Goal: Transaction & Acquisition: Purchase product/service

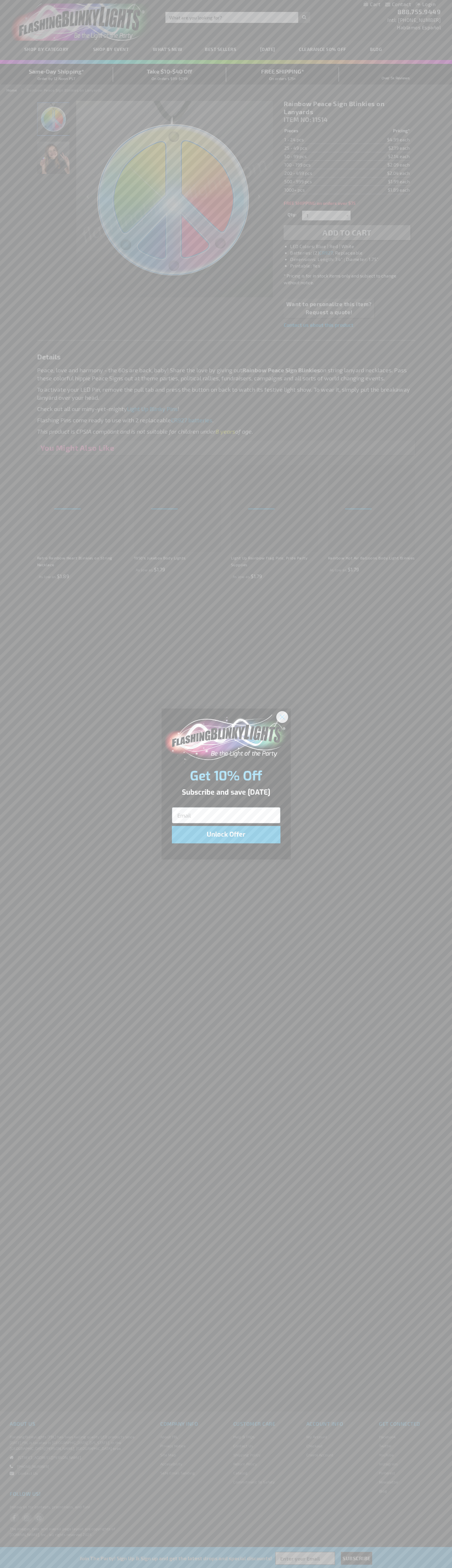
click at [282, 717] on icon "Close dialog" at bounding box center [282, 717] width 4 height 4
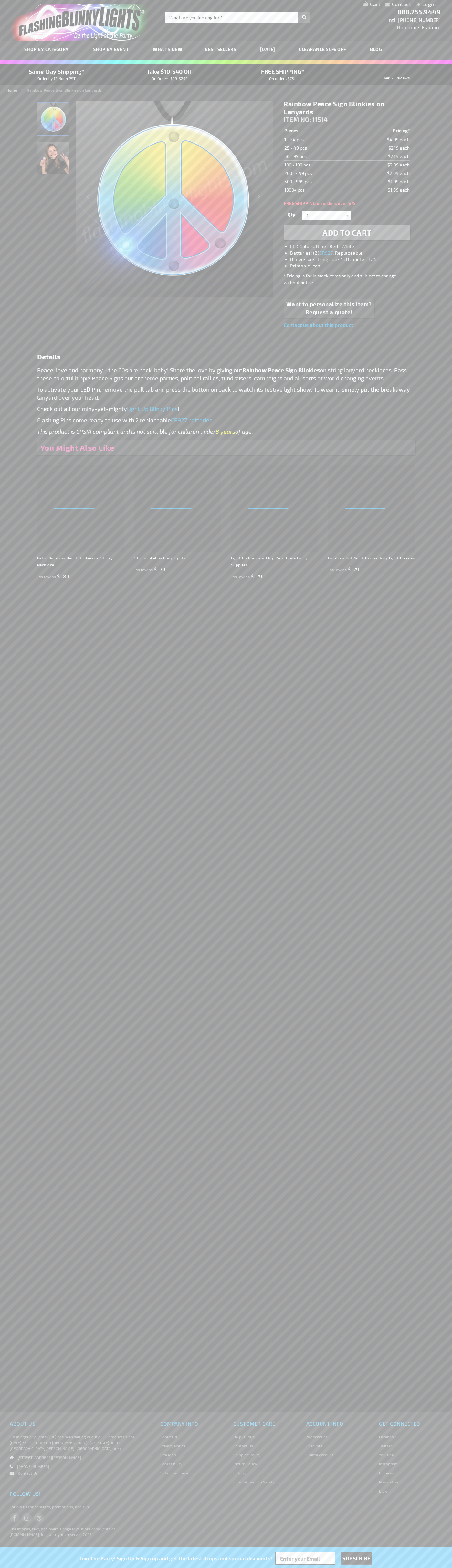
click at [353, 247] on li "LED Colors: Blue | Red | White" at bounding box center [353, 246] width 126 height 7
click at [347, 233] on span "Add to Cart" at bounding box center [346, 232] width 49 height 9
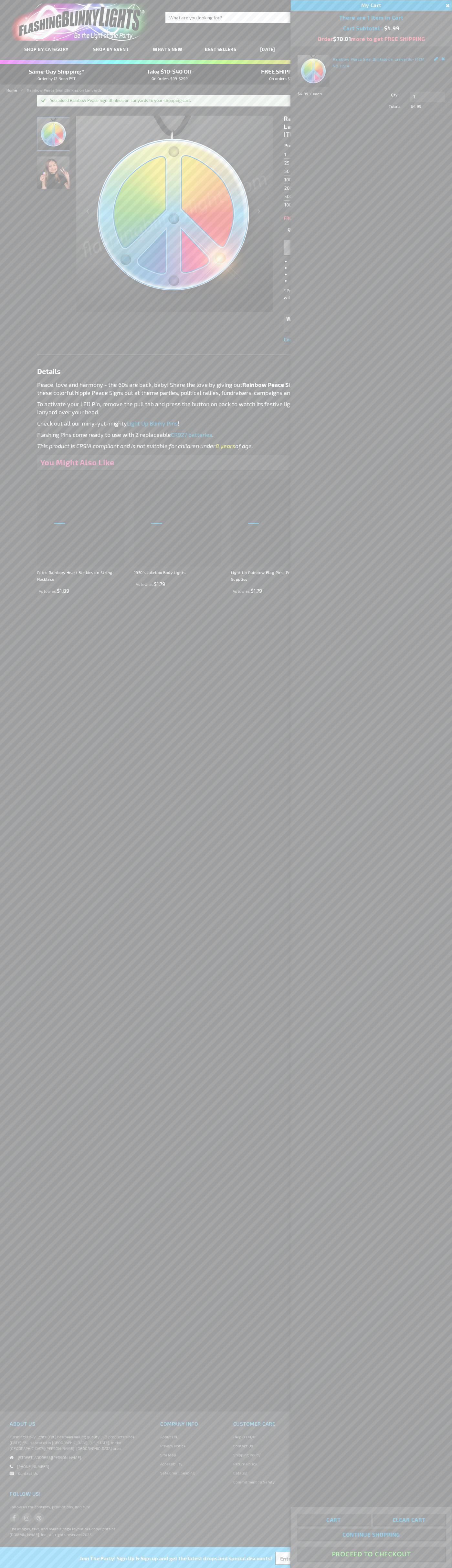
click at [371, 1554] on button "Proceed To Checkout" at bounding box center [371, 1554] width 148 height 15
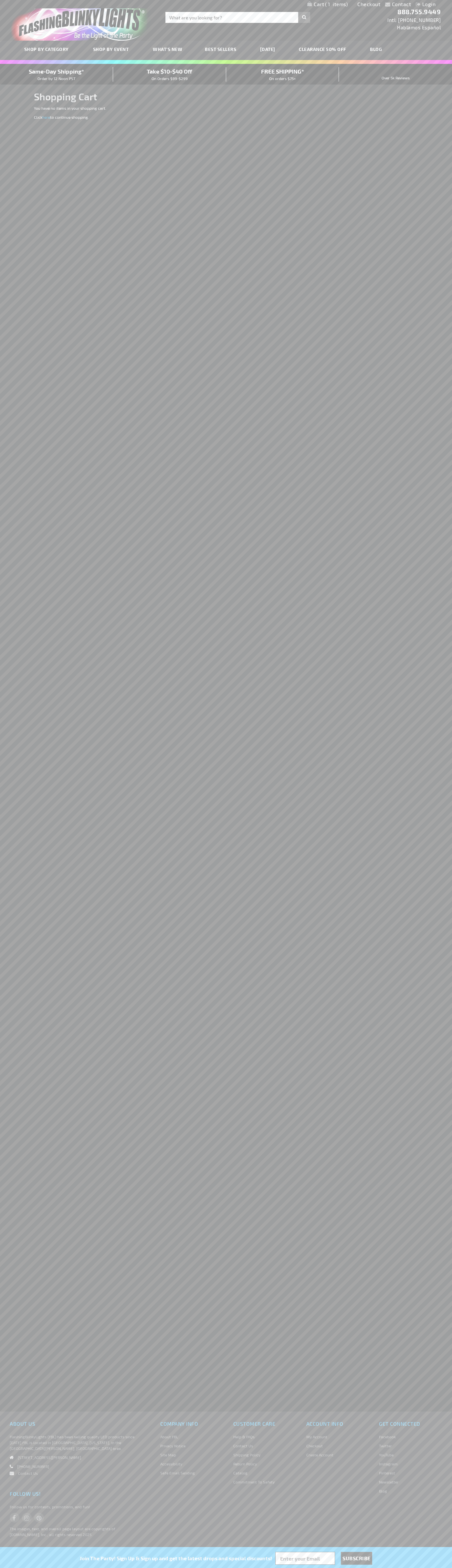
click at [56, 74] on span "Same-Day Shipping*" at bounding box center [56, 72] width 55 height 7
click at [369, 4] on link "Checkout" at bounding box center [368, 4] width 23 height 6
click at [56, 74] on span "Same-Day Shipping*" at bounding box center [56, 72] width 55 height 7
click at [158, 17] on div "Toggle Nav Search Search × Search 888.755.9449 Intl: 818-753-8303 Hablamos Espa…" at bounding box center [226, 20] width 452 height 41
click at [421, 804] on div "Contact Compare Products Login Skip to Content My Cart My Cart Close You have n…" at bounding box center [226, 784] width 452 height 1568
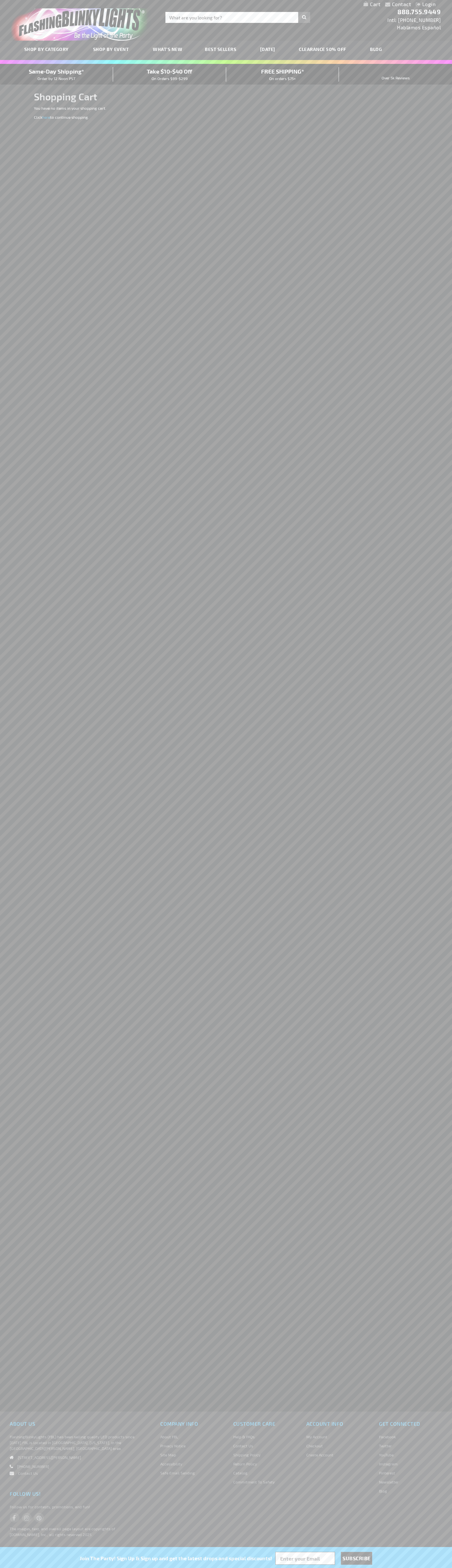
click at [340, 1568] on html "The store will not work correctly when cookies are disabled. Contact Compare Pr…" at bounding box center [226, 784] width 452 height 1568
click at [18, 981] on div "Contact Compare Products Login Skip to Content My Cart My Cart Close You have n…" at bounding box center [226, 784] width 452 height 1568
click at [56, 74] on span "Same-Day Shipping*" at bounding box center [56, 72] width 55 height 7
